Goal: Information Seeking & Learning: Learn about a topic

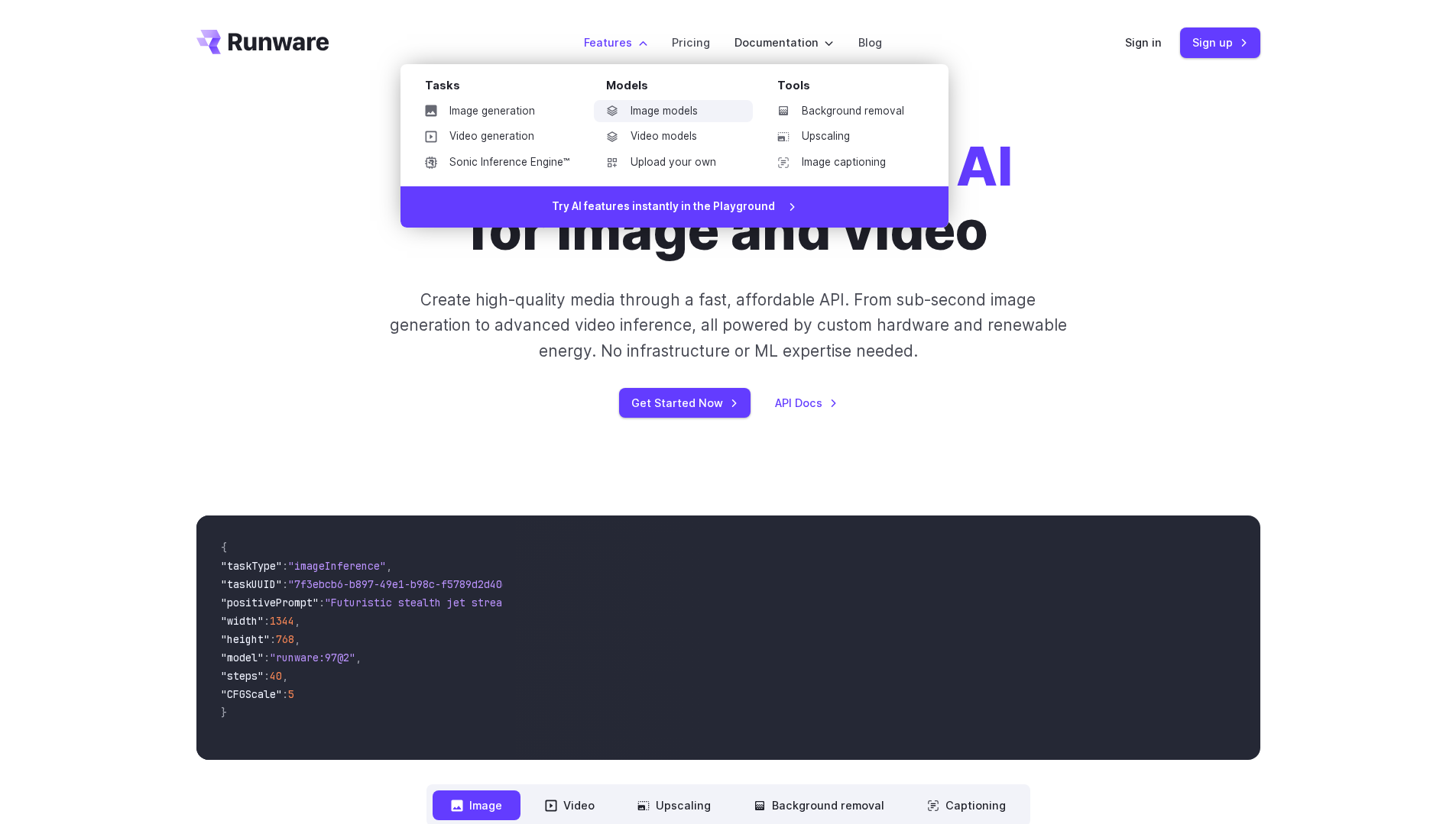
click at [641, 109] on link "Image models" at bounding box center [673, 111] width 159 height 23
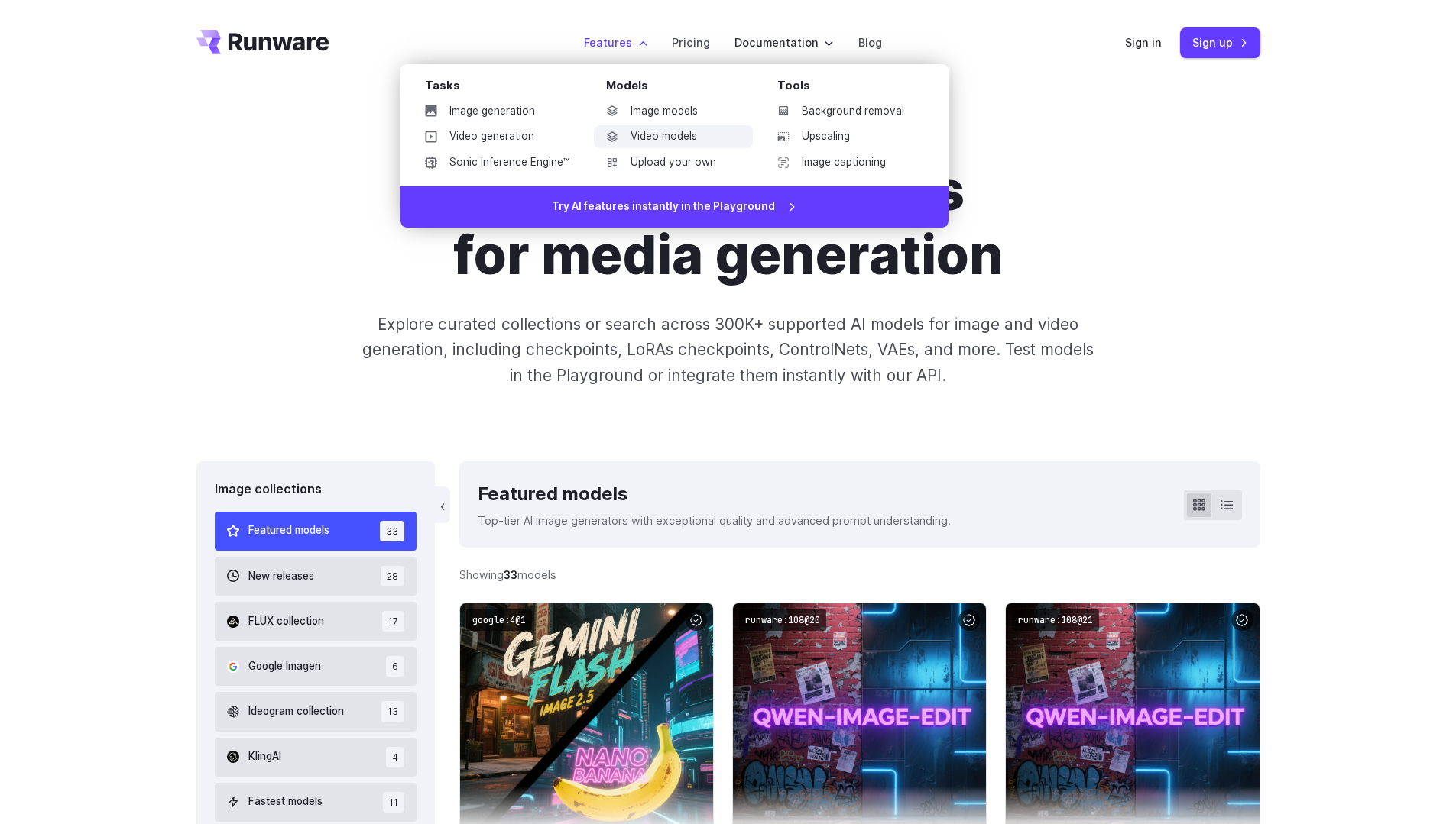
click at [649, 136] on link "Video models" at bounding box center [673, 136] width 159 height 23
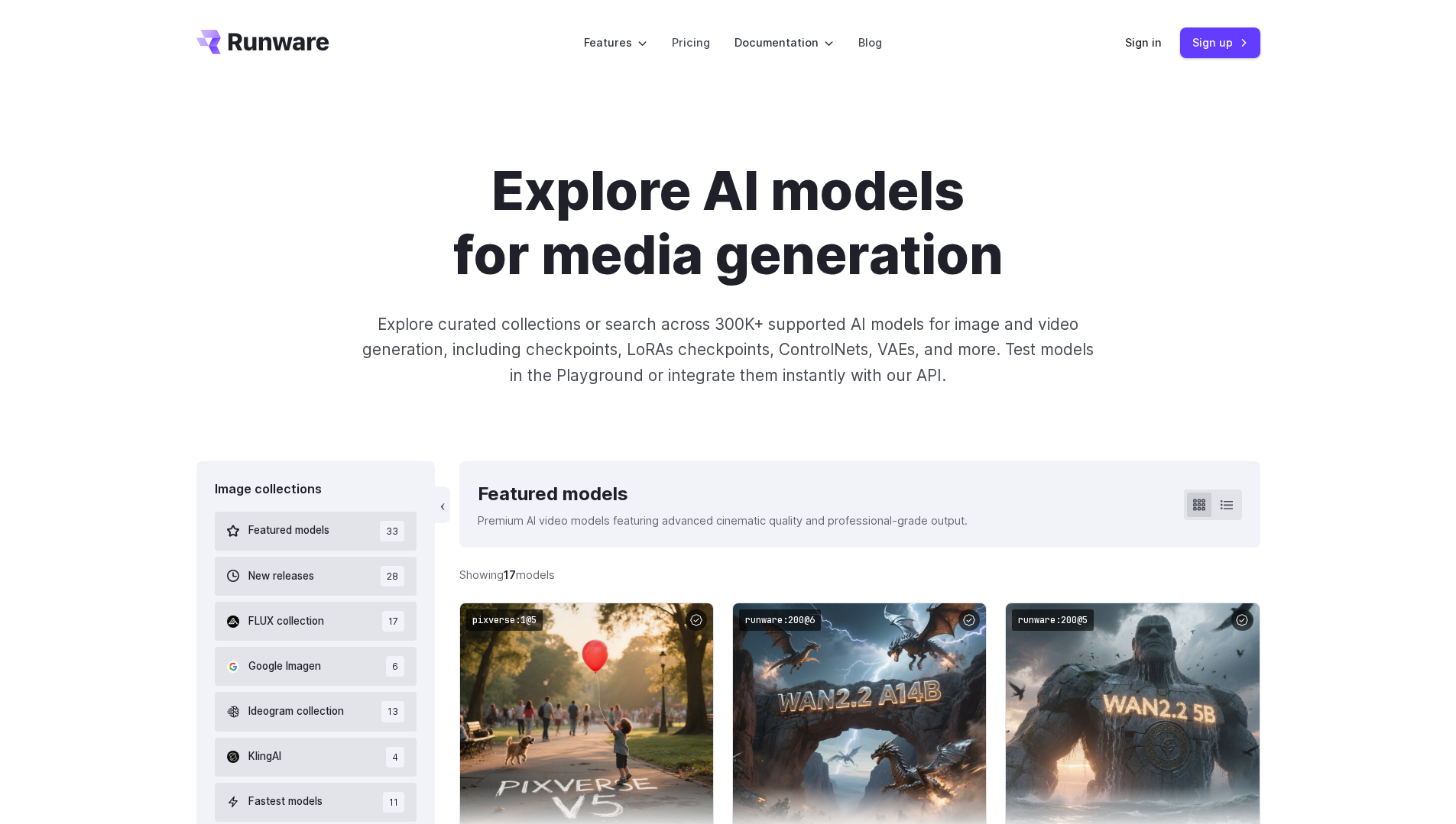
click at [1087, 204] on h1 "Explore AI models for media generation" at bounding box center [728, 223] width 852 height 128
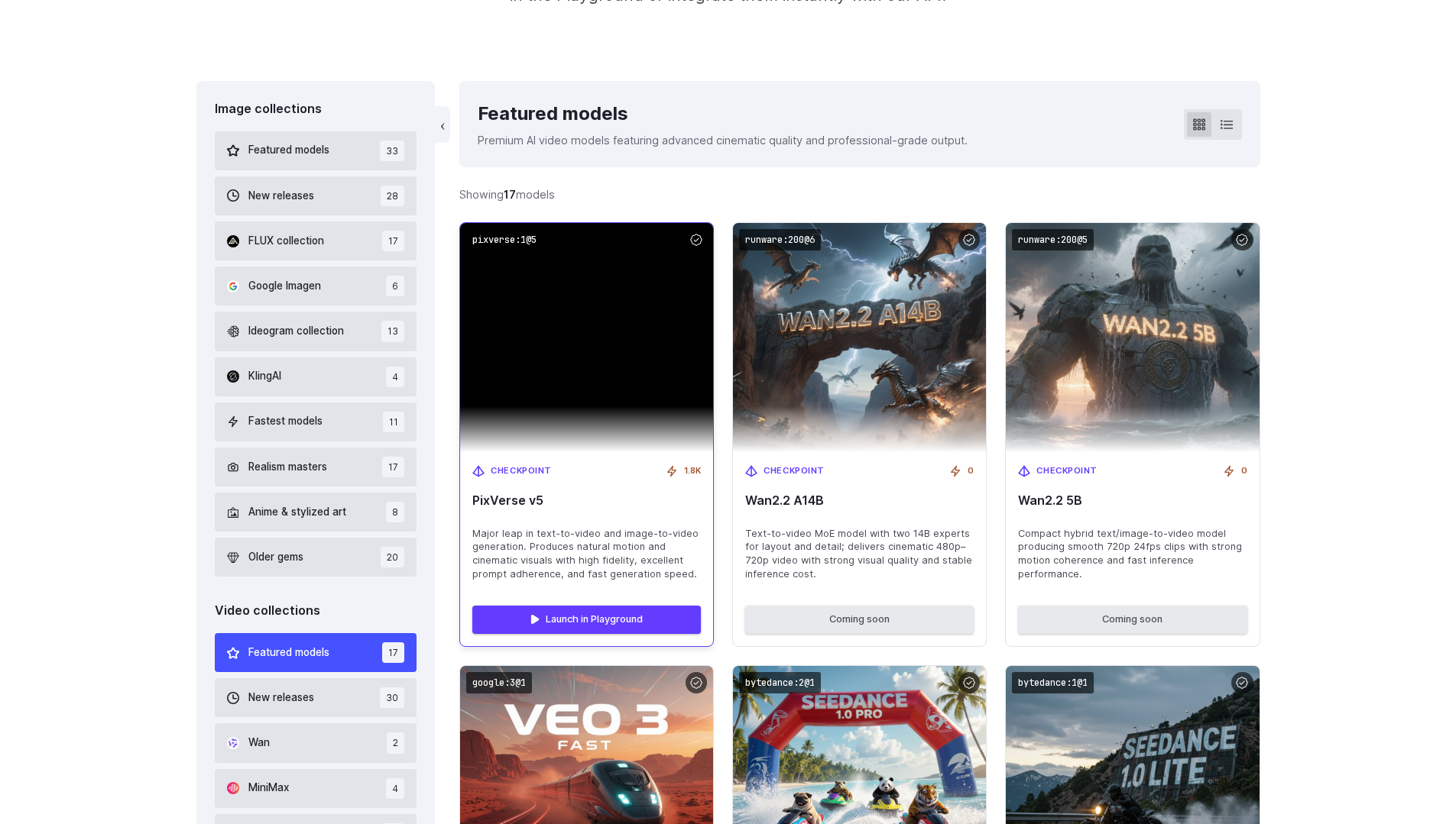
scroll to position [382, 0]
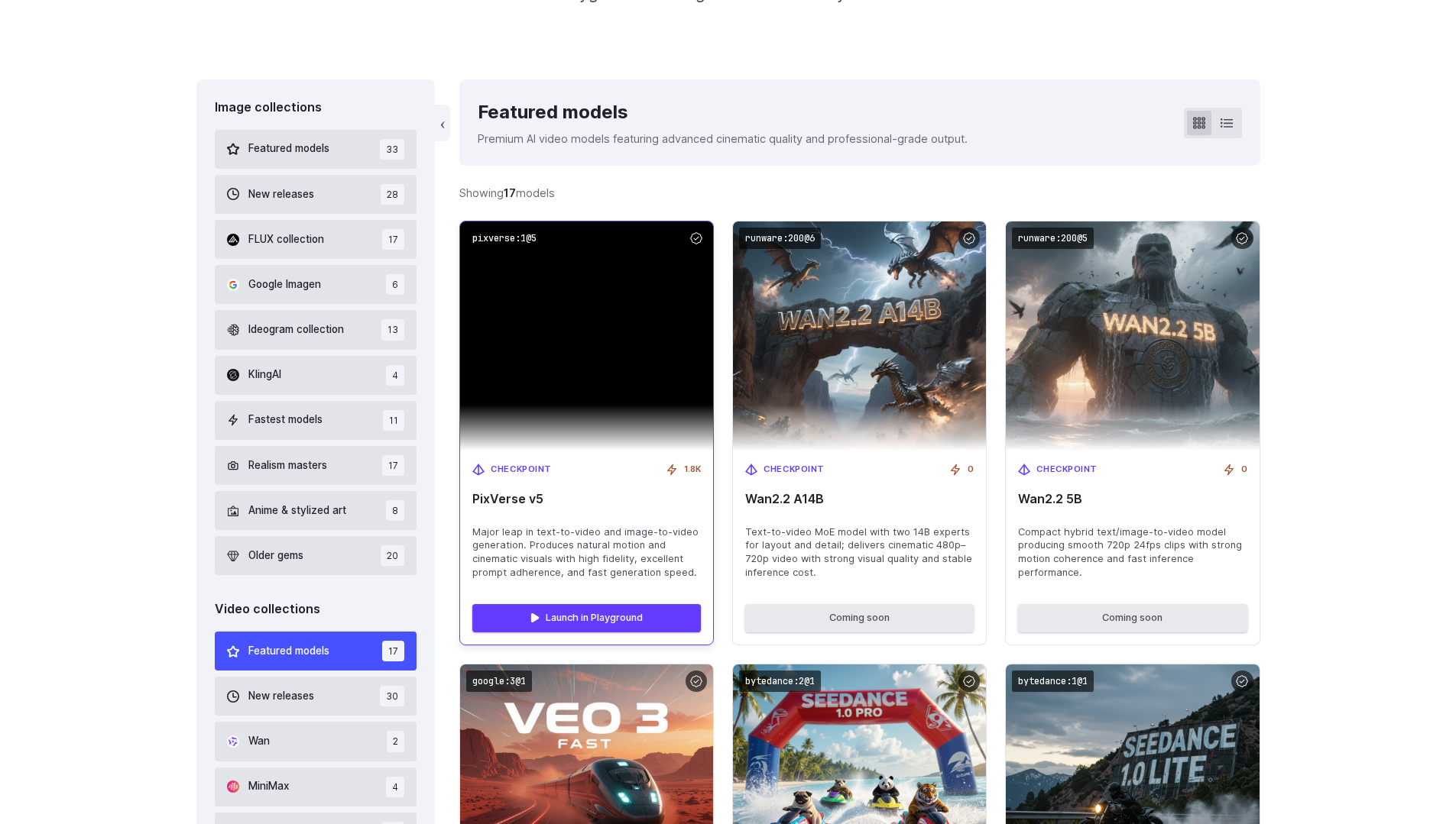
click at [523, 382] on img at bounding box center [586, 336] width 253 height 230
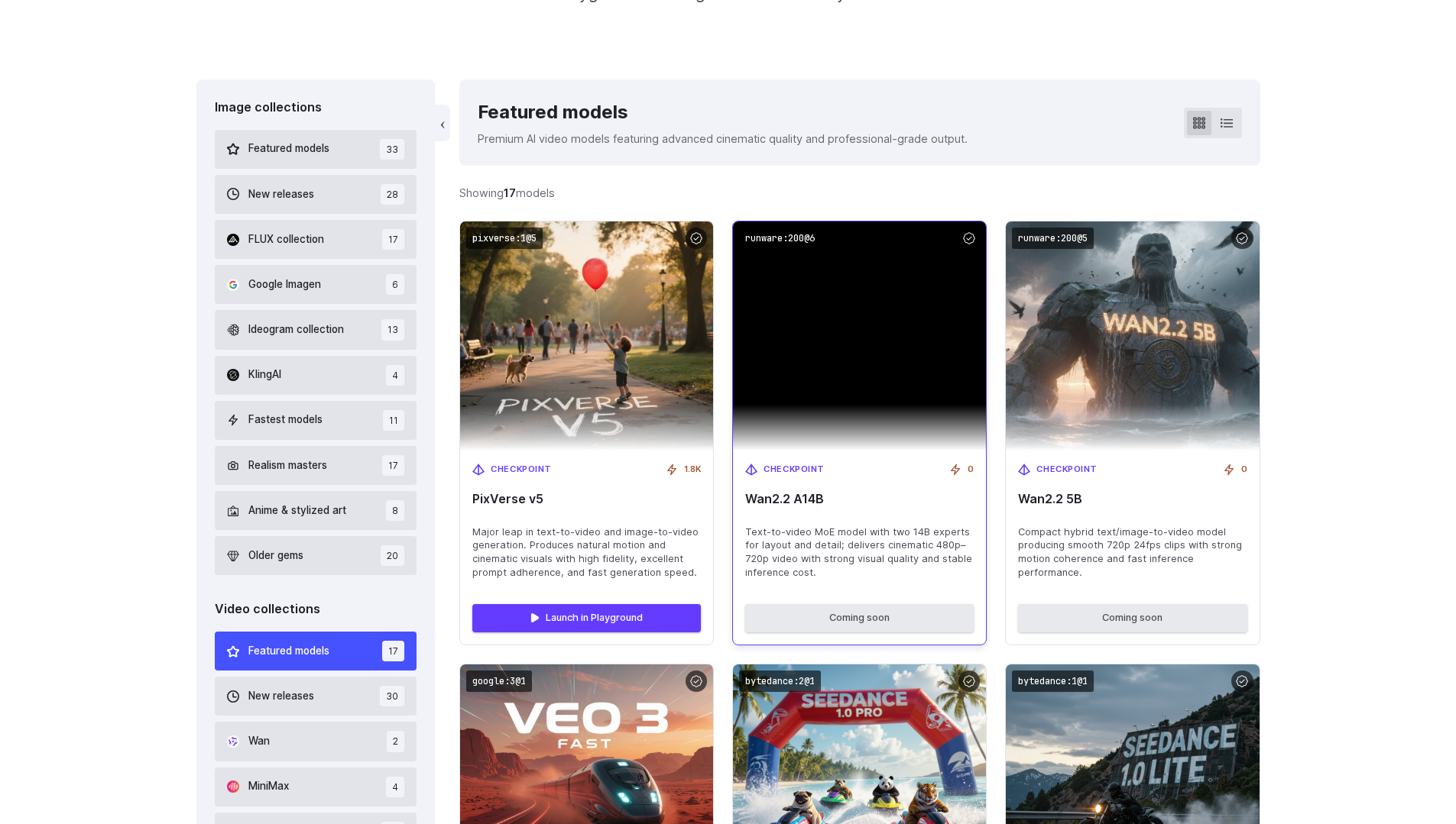
click at [842, 325] on img at bounding box center [859, 336] width 253 height 230
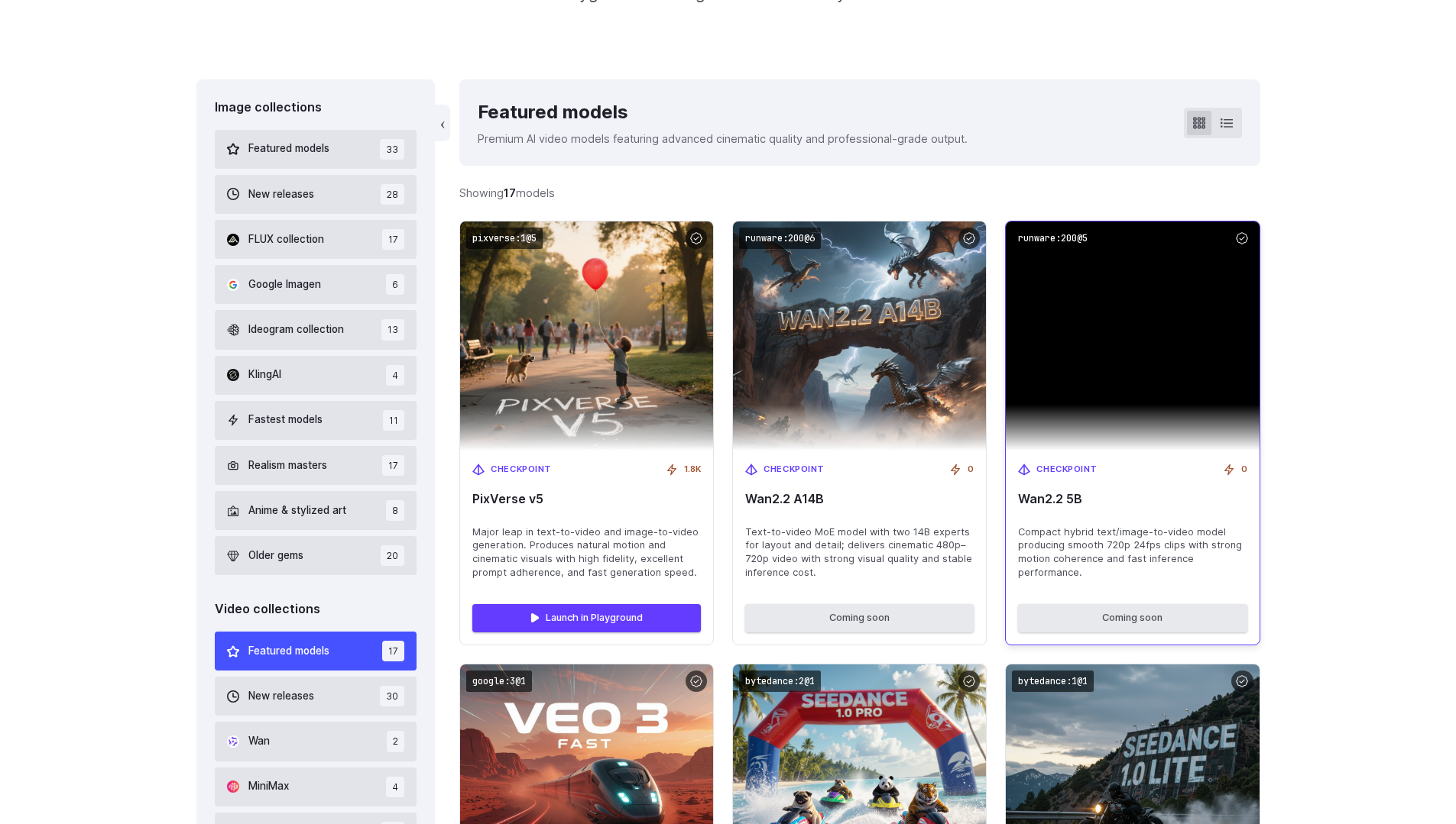
click at [1126, 329] on img at bounding box center [1132, 336] width 253 height 230
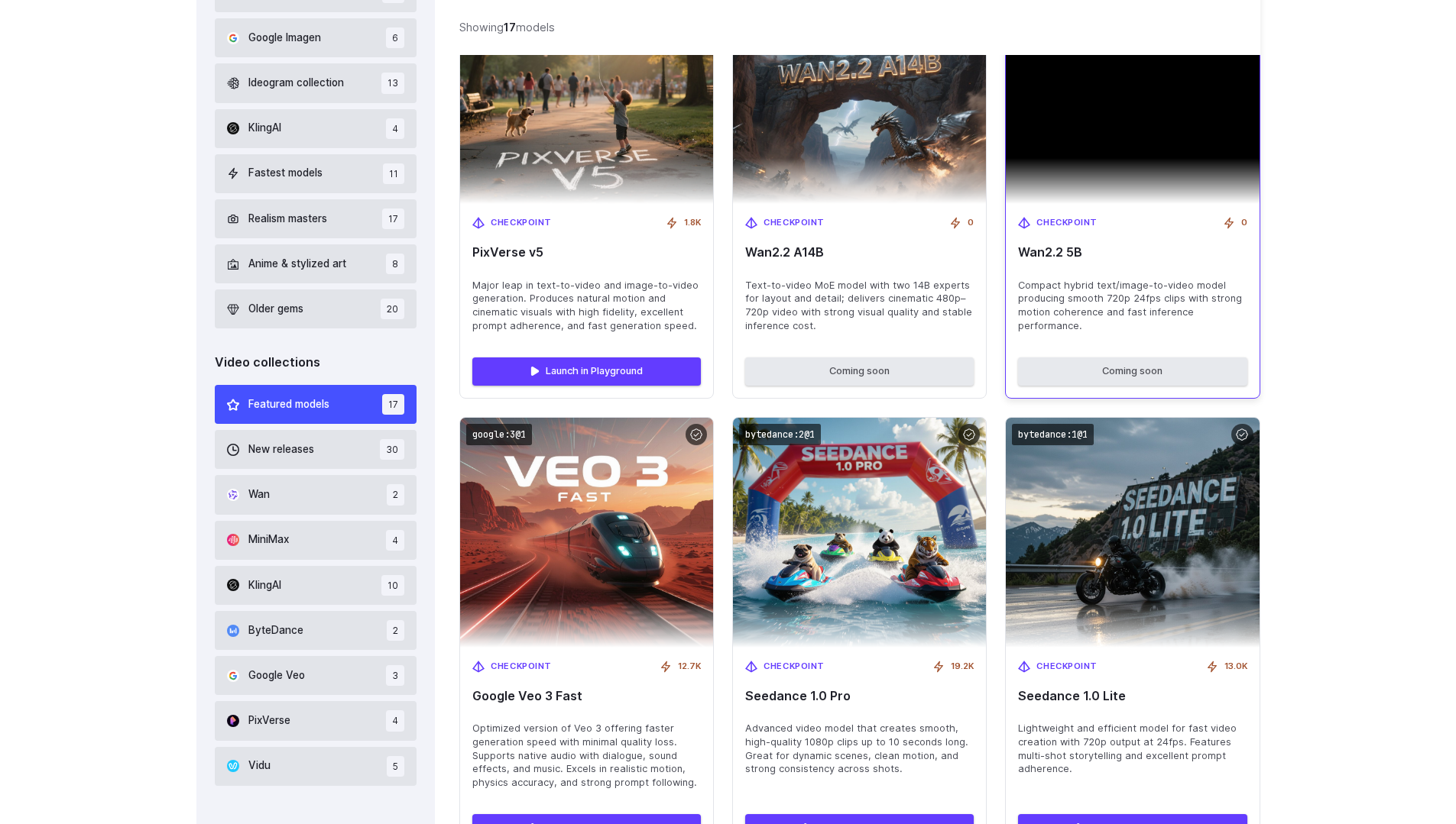
scroll to position [688, 0]
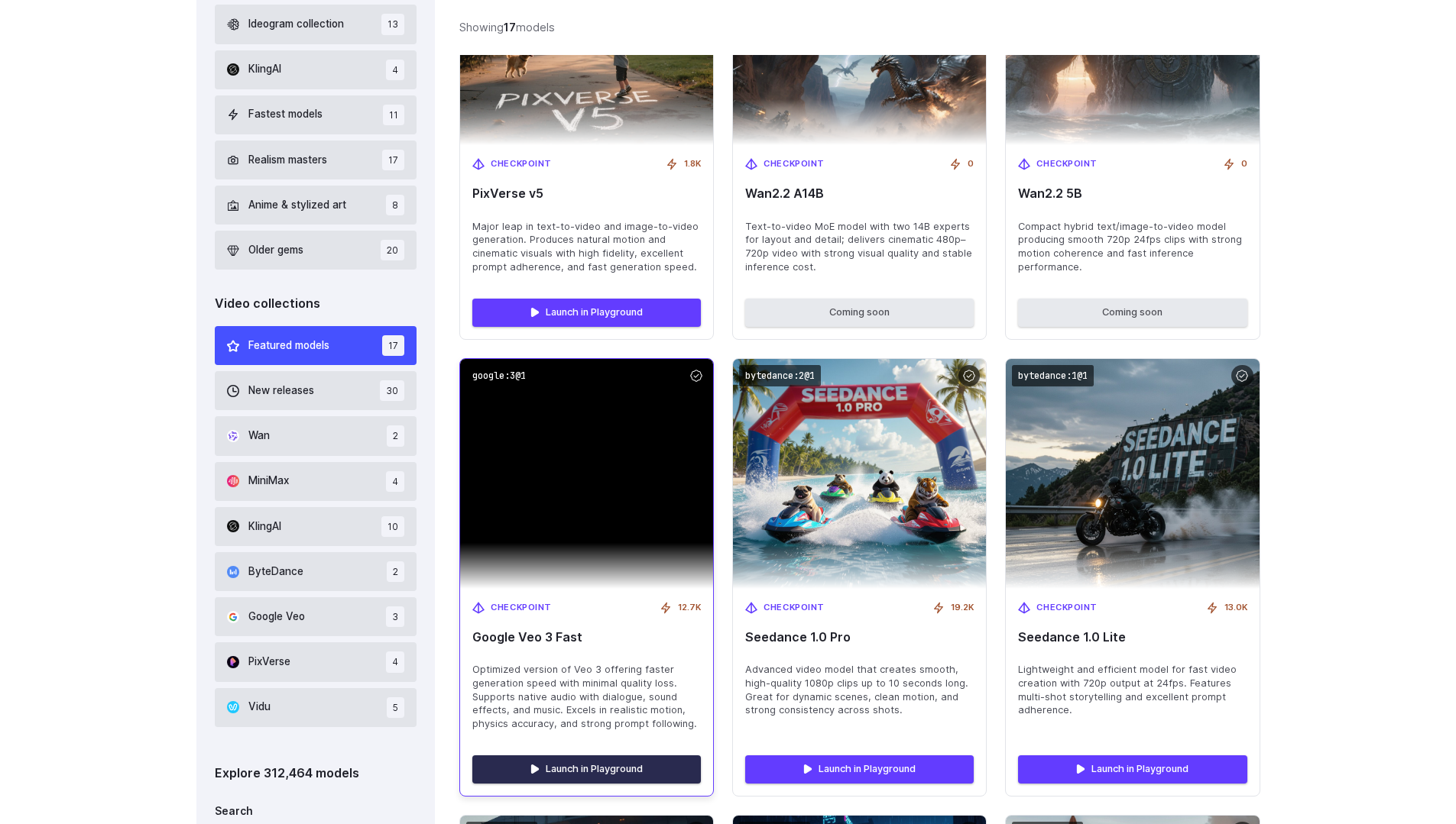
click at [573, 760] on link "Launch in Playground" at bounding box center [586, 769] width 228 height 27
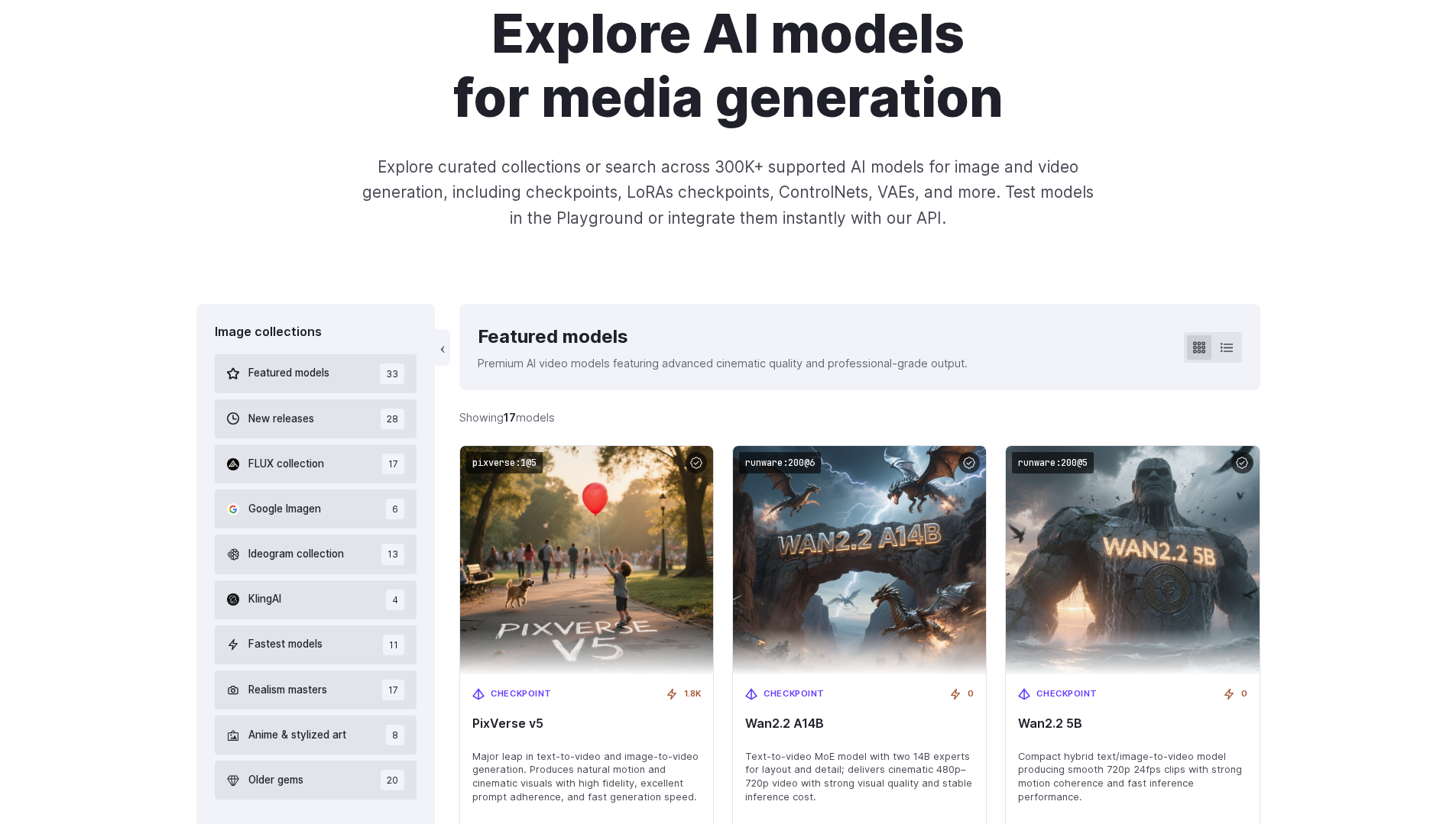
scroll to position [153, 0]
